Goal: Task Accomplishment & Management: Manage account settings

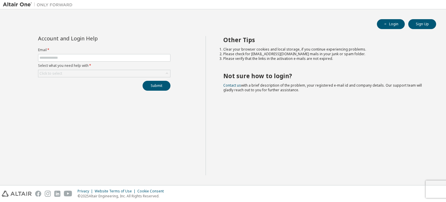
click at [84, 51] on label "Email *" at bounding box center [104, 50] width 132 height 5
click at [78, 60] on input "text" at bounding box center [105, 57] width 130 height 5
type input "**********"
click at [157, 73] on div "Click to select" at bounding box center [104, 73] width 132 height 7
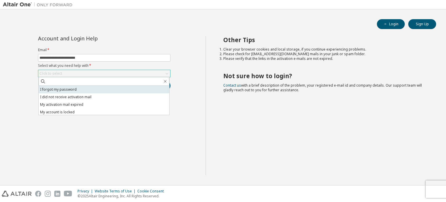
click at [70, 88] on li "I forgot my password" at bounding box center [104, 90] width 131 height 8
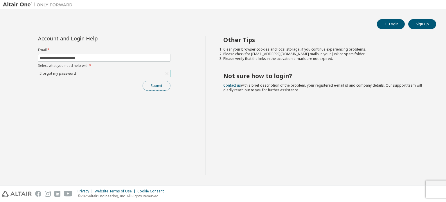
click at [151, 83] on button "Submit" at bounding box center [157, 86] width 28 height 10
click at [389, 26] on button "Login" at bounding box center [391, 24] width 28 height 10
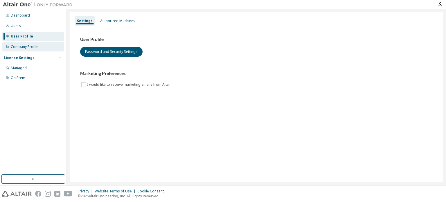
click at [20, 45] on div "Company Profile" at bounding box center [25, 46] width 28 height 5
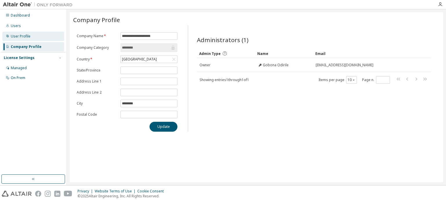
click at [19, 35] on div "User Profile" at bounding box center [21, 36] width 20 height 5
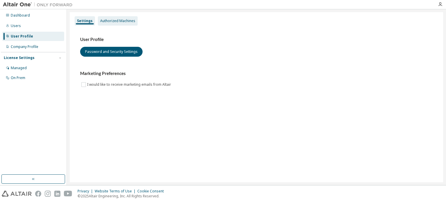
click at [112, 20] on div "Authorized Machines" at bounding box center [117, 21] width 35 height 5
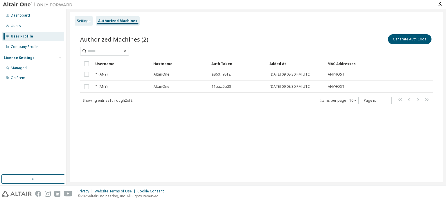
click at [84, 22] on div "Settings" at bounding box center [84, 21] width 14 height 5
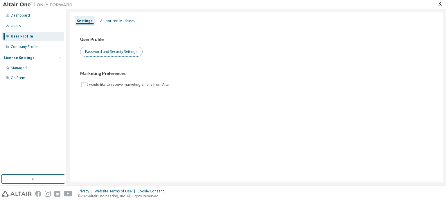
click at [96, 50] on button "Password and Security Settings" at bounding box center [111, 52] width 62 height 10
